Goal: Task Accomplishment & Management: Manage account settings

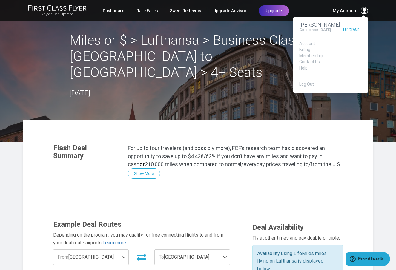
click at [343, 10] on span "My Account" at bounding box center [344, 10] width 25 height 7
click at [362, 11] on span at bounding box center [363, 10] width 7 height 7
click at [309, 43] on link "Account" at bounding box center [330, 43] width 63 height 4
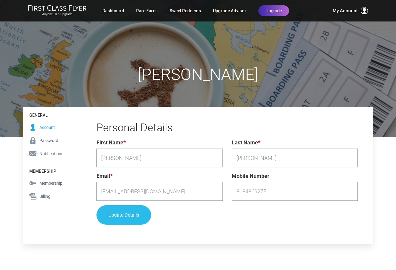
type input "8184869275"
click at [121, 213] on button "Update Details" at bounding box center [123, 214] width 55 height 19
click at [124, 212] on button "Update Details" at bounding box center [123, 214] width 55 height 19
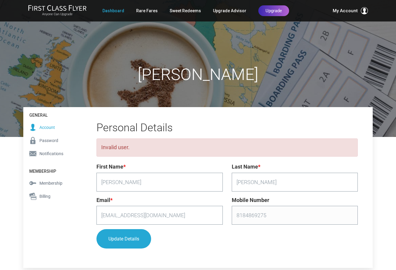
click at [117, 12] on link "Dashboard" at bounding box center [113, 10] width 22 height 11
click at [50, 181] on div "General Account Password Notifications Membership Membership Billing" at bounding box center [52, 187] width 58 height 161
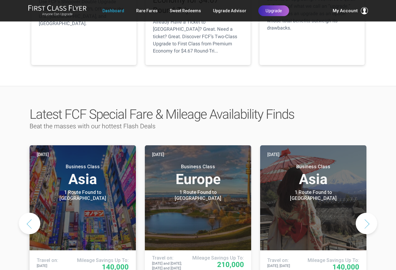
scroll to position [218, 0]
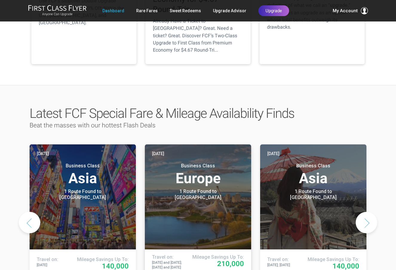
click at [195, 163] on h3 "Business Class Europe" at bounding box center [198, 174] width 92 height 23
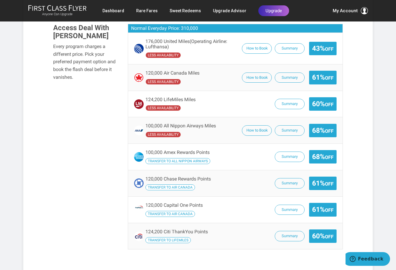
scroll to position [411, 0]
